Goal: Task Accomplishment & Management: Manage account settings

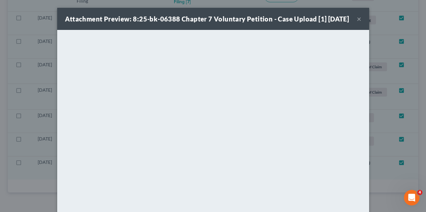
click at [356, 23] on button "×" at bounding box center [358, 19] width 5 height 8
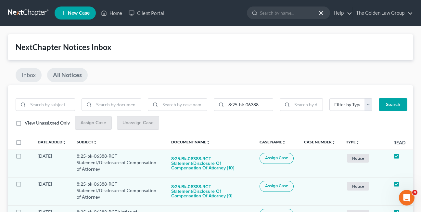
click at [22, 77] on link "Inbox" at bounding box center [29, 75] width 26 height 14
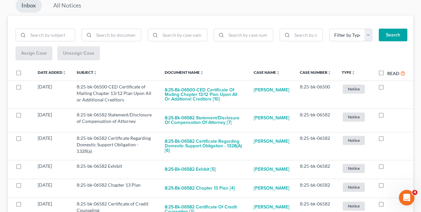
scroll to position [75, 0]
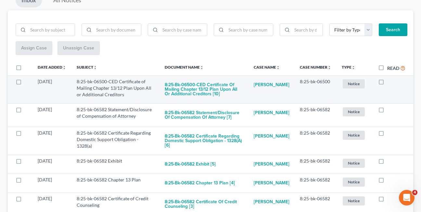
click at [387, 83] on label at bounding box center [387, 83] width 0 height 0
click at [390, 82] on input "checkbox" at bounding box center [392, 80] width 4 height 4
checkbox input "true"
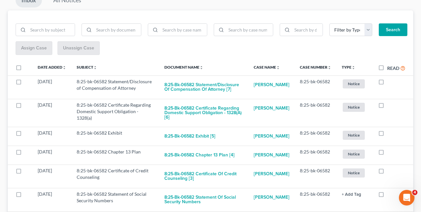
click at [387, 83] on label at bounding box center [387, 83] width 0 height 0
click at [390, 82] on input "checkbox" at bounding box center [392, 80] width 4 height 4
checkbox input "true"
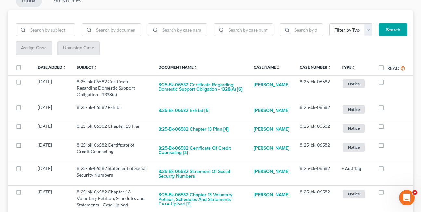
click at [387, 83] on label at bounding box center [387, 83] width 0 height 0
click at [390, 82] on input "checkbox" at bounding box center [392, 80] width 4 height 4
checkbox input "true"
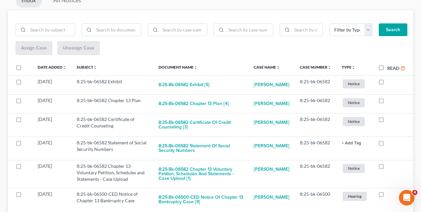
click at [387, 83] on label at bounding box center [387, 83] width 0 height 0
click at [390, 82] on input "checkbox" at bounding box center [392, 80] width 4 height 4
checkbox input "true"
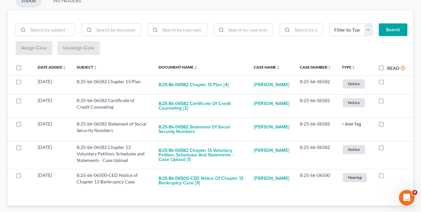
click at [387, 83] on label at bounding box center [387, 83] width 0 height 0
click at [390, 82] on input "checkbox" at bounding box center [392, 80] width 4 height 4
checkbox input "true"
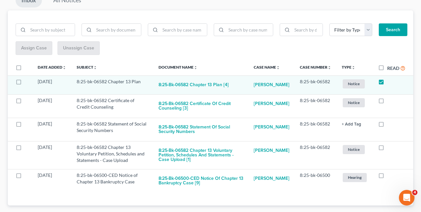
scroll to position [69, 0]
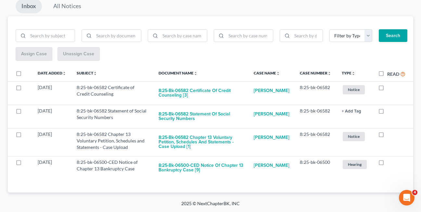
click at [387, 89] on label at bounding box center [387, 89] width 0 height 0
click at [390, 84] on input "checkbox" at bounding box center [392, 86] width 4 height 4
checkbox input "true"
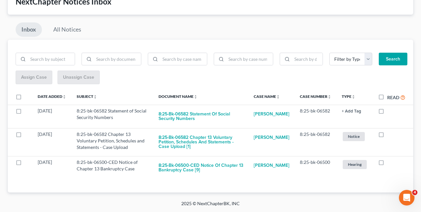
scroll to position [45, 0]
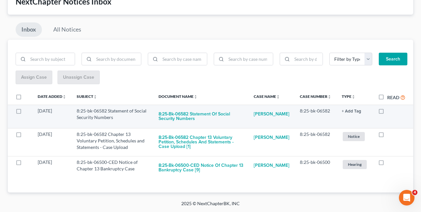
click at [387, 112] on label at bounding box center [387, 112] width 0 height 0
click at [390, 111] on input "checkbox" at bounding box center [392, 109] width 4 height 4
checkbox input "true"
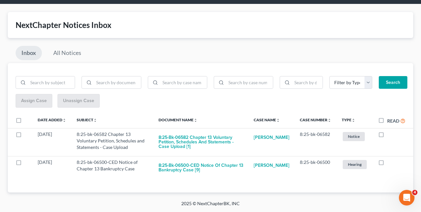
scroll to position [22, 0]
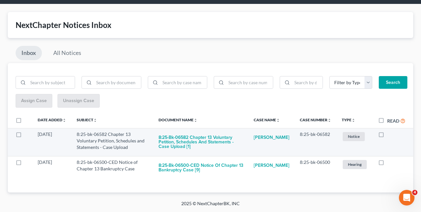
click at [387, 136] on label at bounding box center [387, 136] width 0 height 0
click at [390, 134] on input "checkbox" at bounding box center [392, 133] width 4 height 4
checkbox input "true"
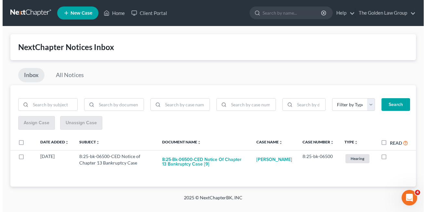
scroll to position [0, 0]
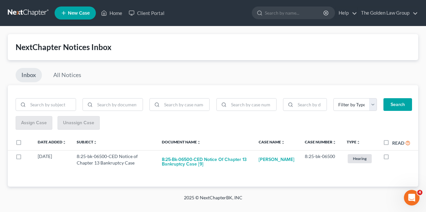
click at [260, 68] on div "Inbox All Notices" at bounding box center [213, 76] width 410 height 17
